Goal: Information Seeking & Learning: Find specific fact

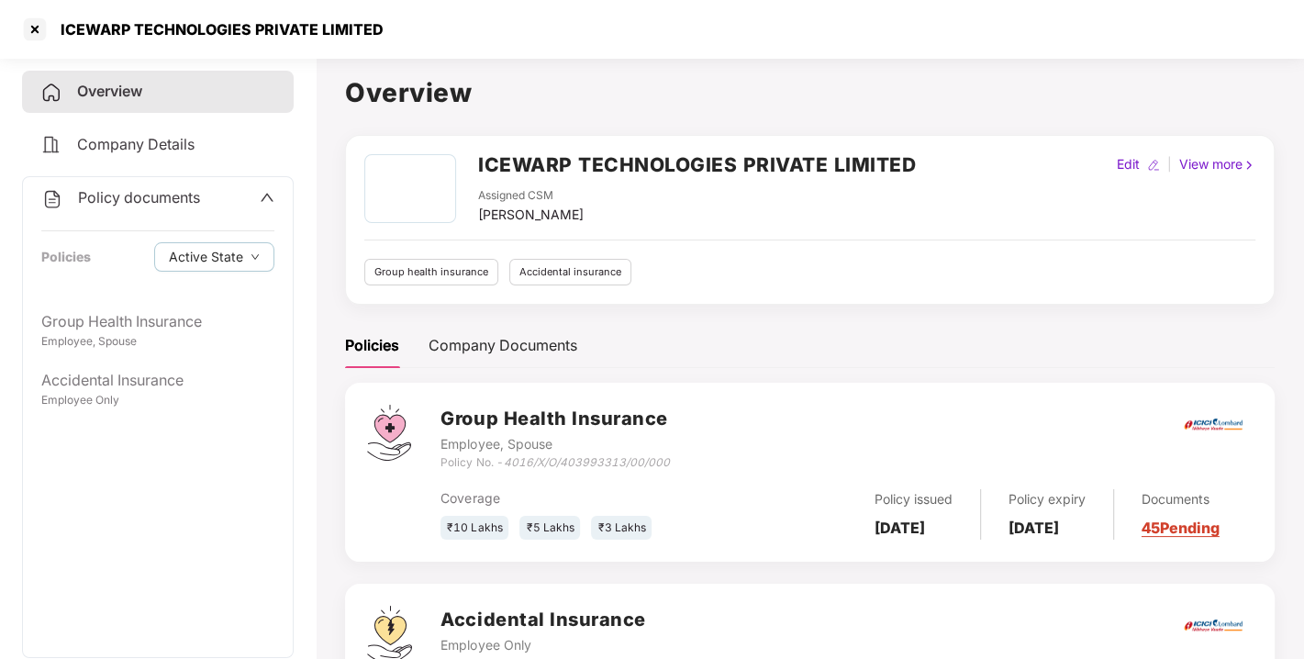
click at [660, 167] on h2 "ICEWARP TECHNOLOGIES PRIVATE LIMITED" at bounding box center [697, 165] width 438 height 30
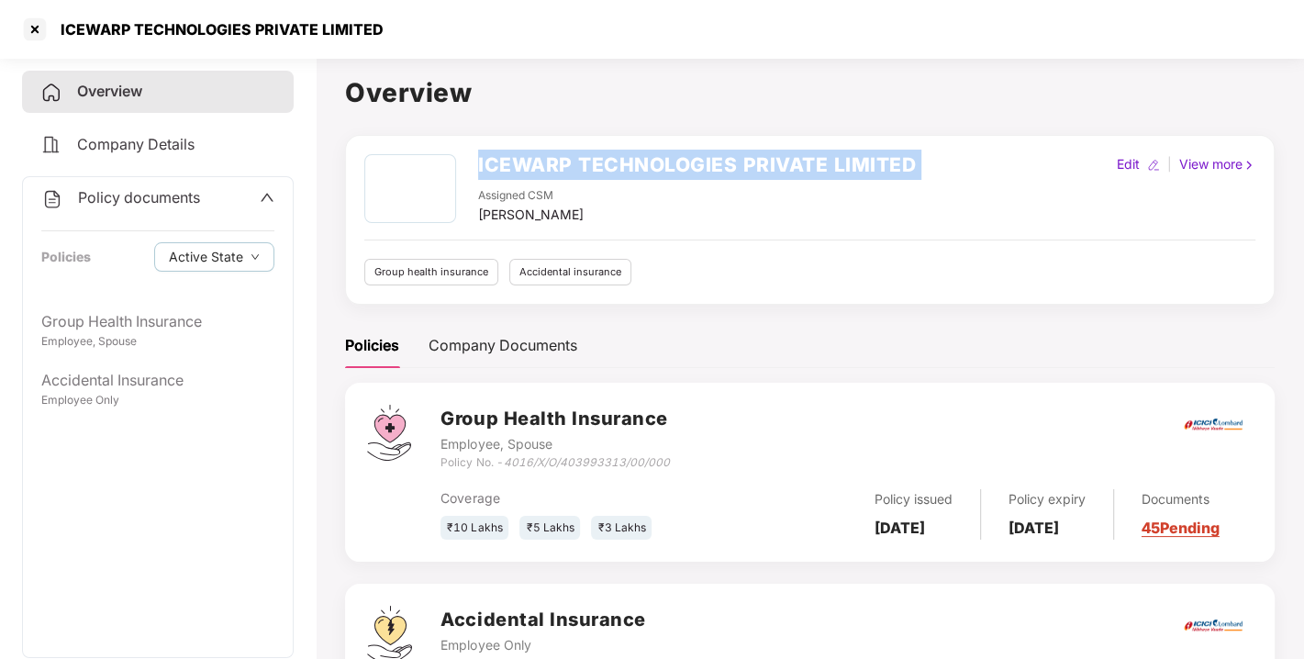
click at [660, 167] on h2 "ICEWARP TECHNOLOGIES PRIVATE LIMITED" at bounding box center [697, 165] width 438 height 30
copy h2 "ICEWARP TECHNOLOGIES PRIVATE LIMITED"
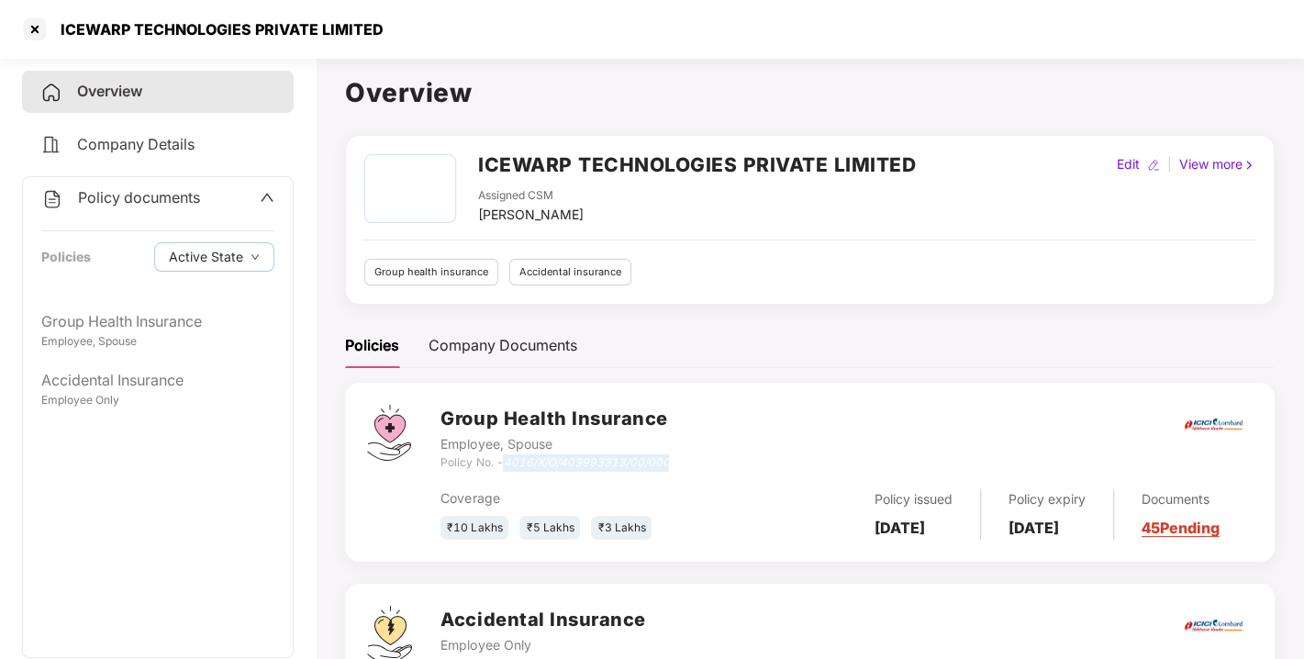
drag, startPoint x: 508, startPoint y: 465, endPoint x: 682, endPoint y: 466, distance: 173.5
click at [682, 466] on div "Group Health Insurance Employee, Spouse Policy No. - 4016/X/O/403993313/00/000" at bounding box center [847, 438] width 812 height 66
copy icon "4016/X/O/403993313/00/000"
click at [909, 519] on div "Policy issued [DATE]" at bounding box center [914, 514] width 134 height 50
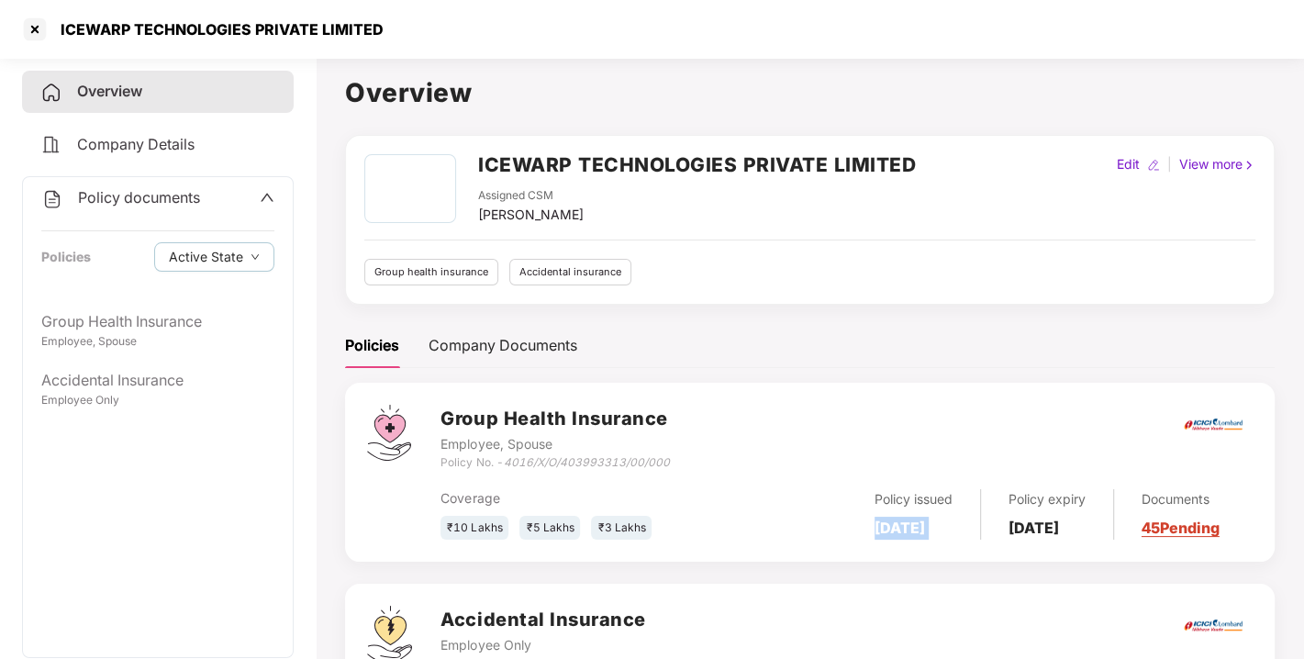
click at [909, 519] on div "Policy issued [DATE]" at bounding box center [914, 514] width 134 height 50
copy b "[DATE]"
click at [1046, 519] on b "[DATE]" at bounding box center [1034, 528] width 50 height 18
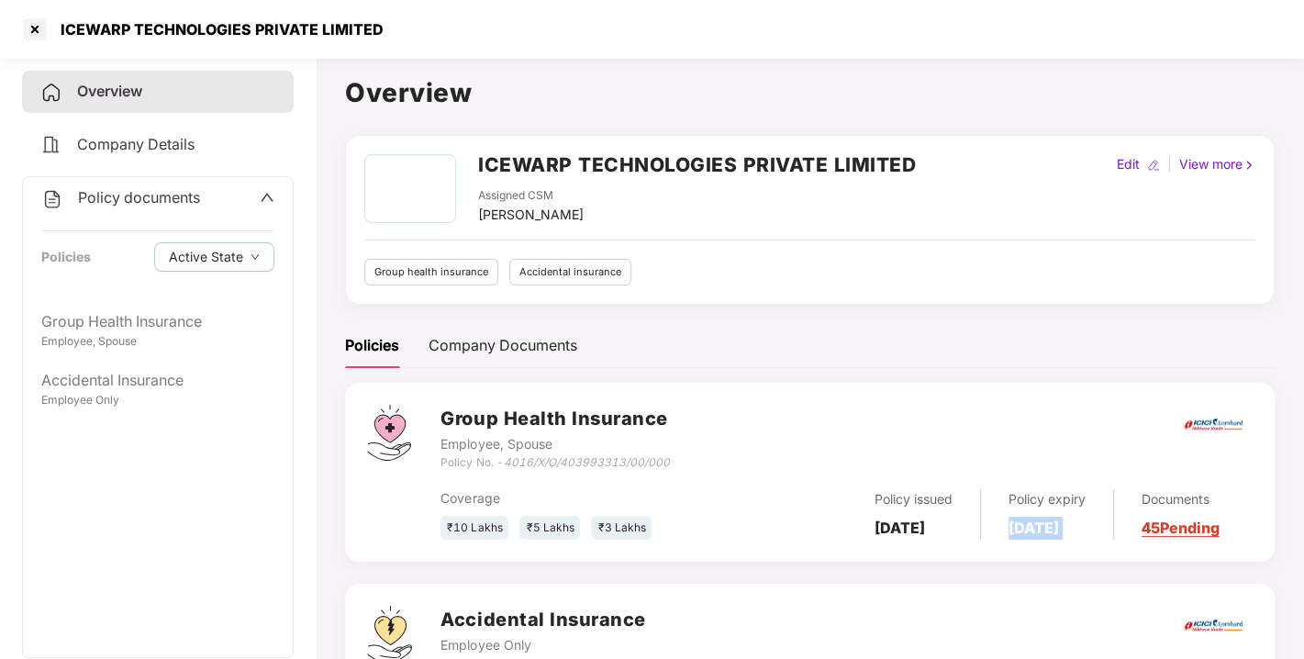
copy b "[DATE]"
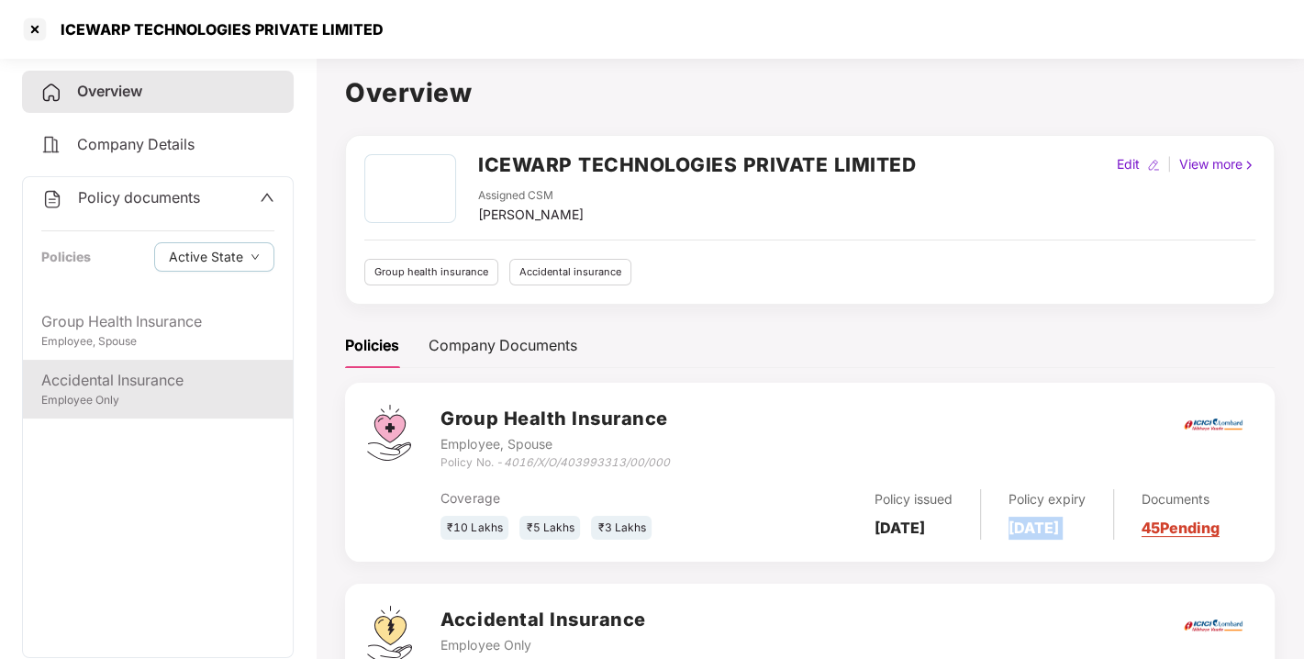
scroll to position [102, 0]
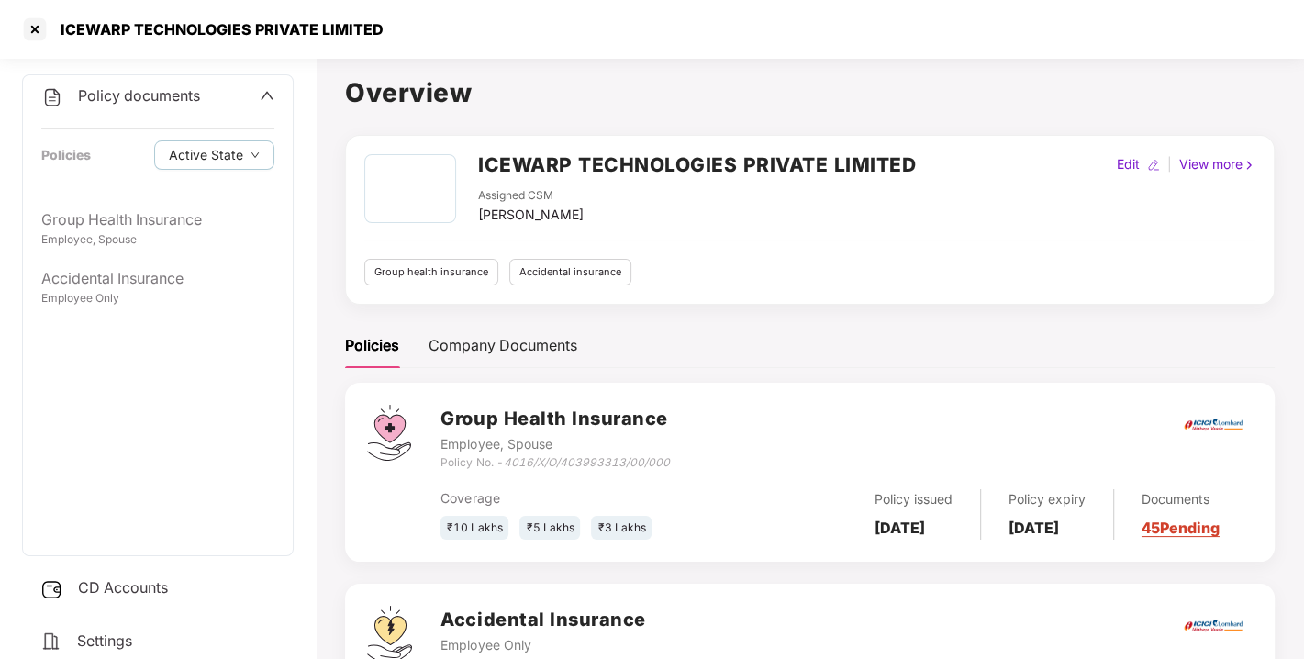
click at [132, 574] on div "CD Accounts" at bounding box center [158, 588] width 272 height 42
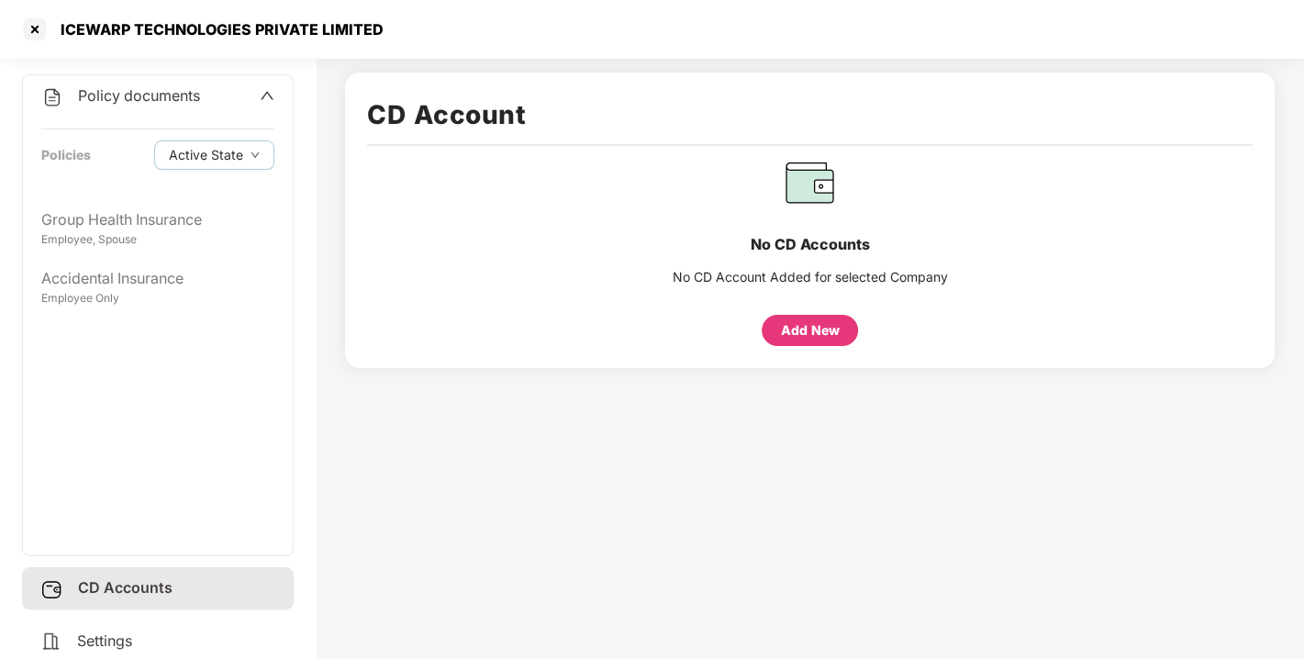
click at [147, 99] on span "Policy documents" at bounding box center [139, 95] width 122 height 18
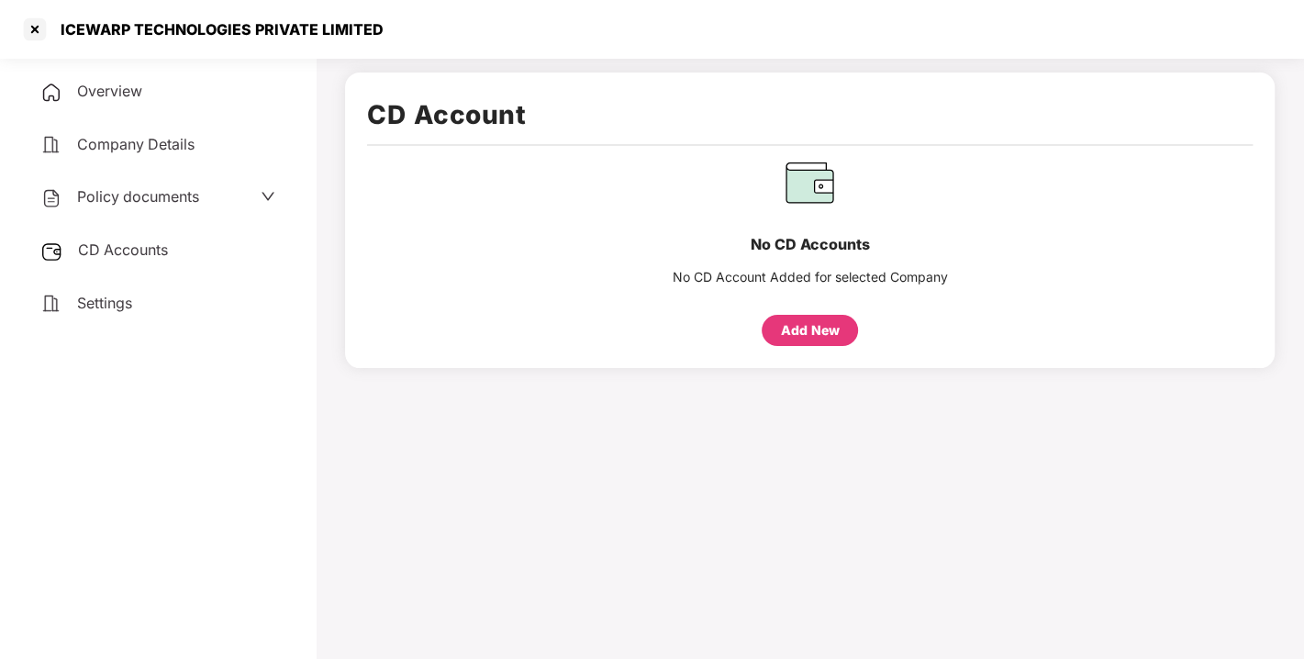
click at [167, 97] on div "Overview" at bounding box center [158, 92] width 272 height 42
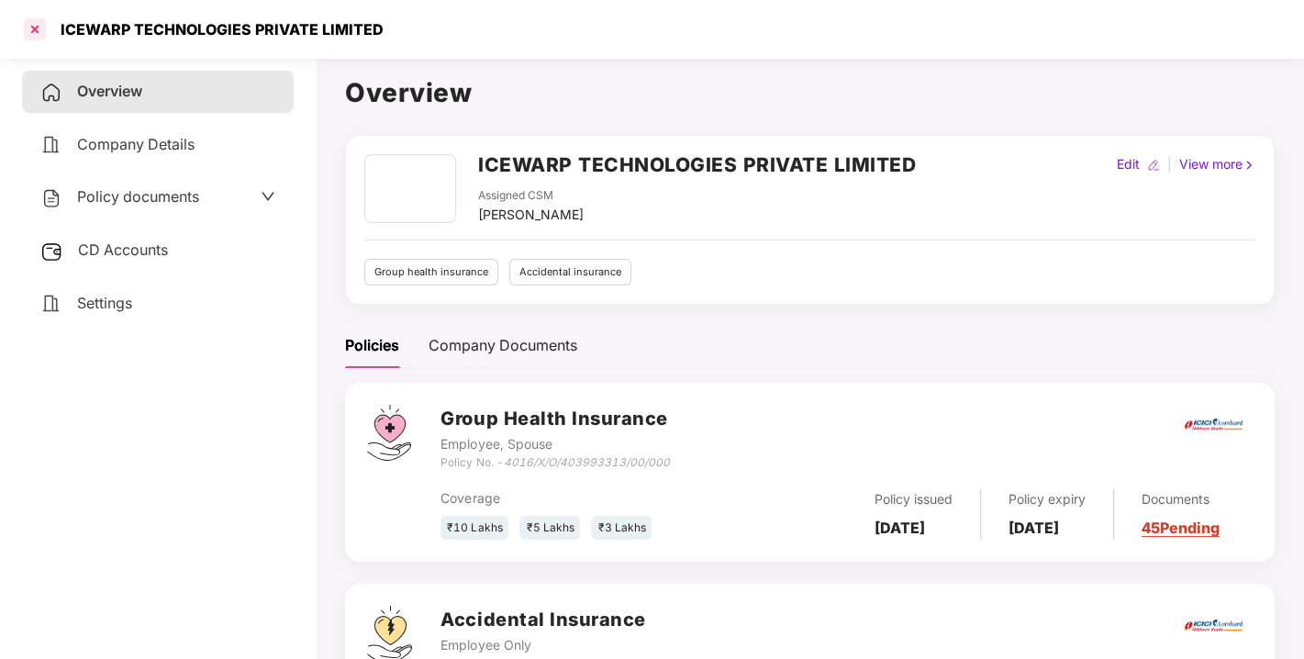
click at [28, 31] on div at bounding box center [34, 29] width 29 height 29
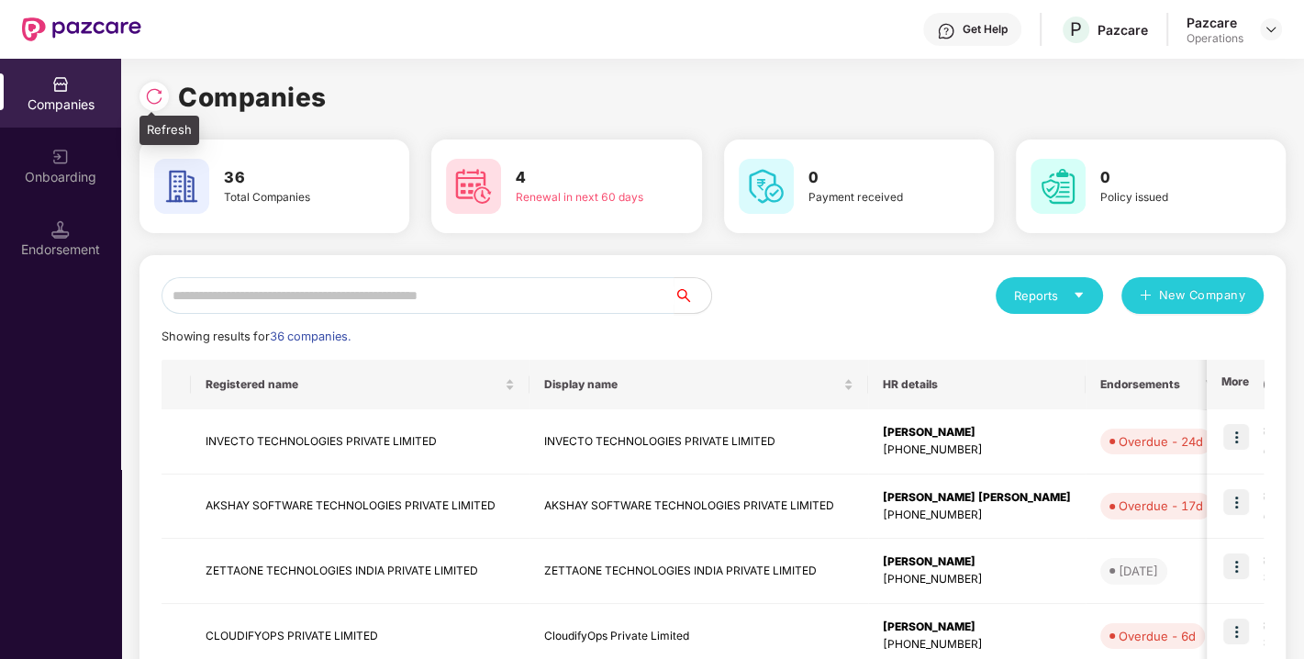
click at [149, 99] on img at bounding box center [154, 96] width 18 height 18
click at [458, 278] on input "text" at bounding box center [418, 295] width 513 height 37
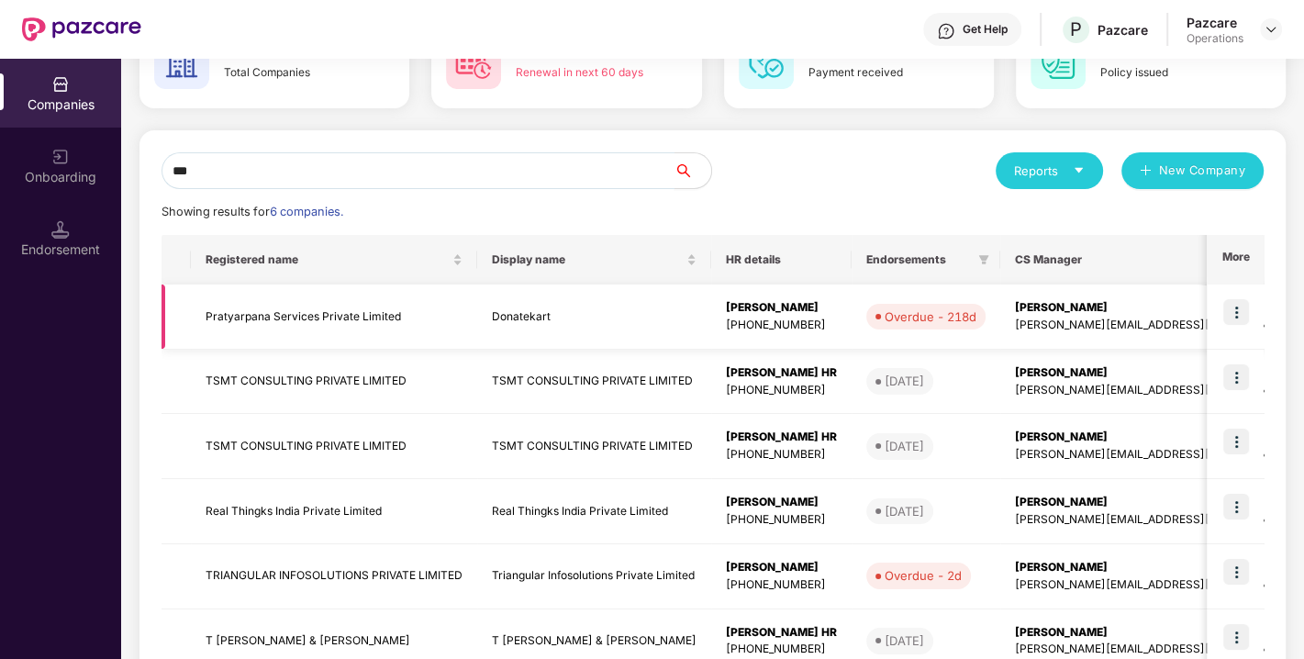
type input "***"
click at [565, 322] on td "Donatekart" at bounding box center [594, 316] width 234 height 65
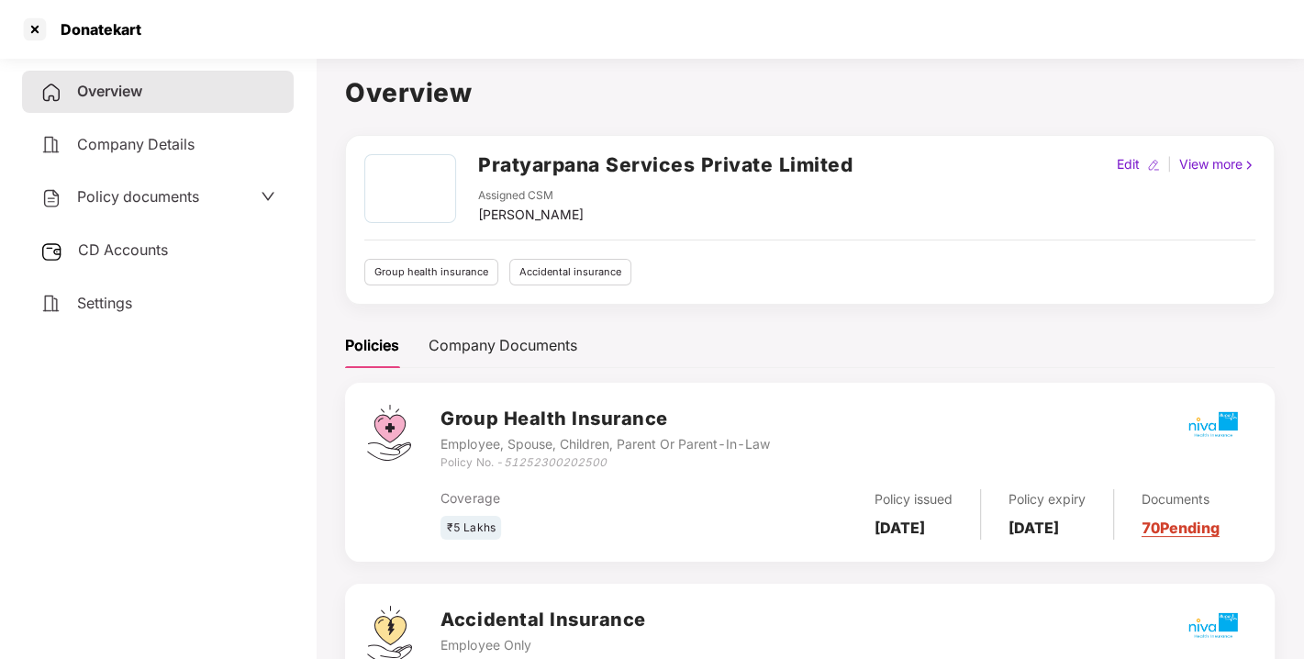
click at [552, 214] on div "[PERSON_NAME]" at bounding box center [531, 215] width 106 height 20
copy div "[PERSON_NAME]"
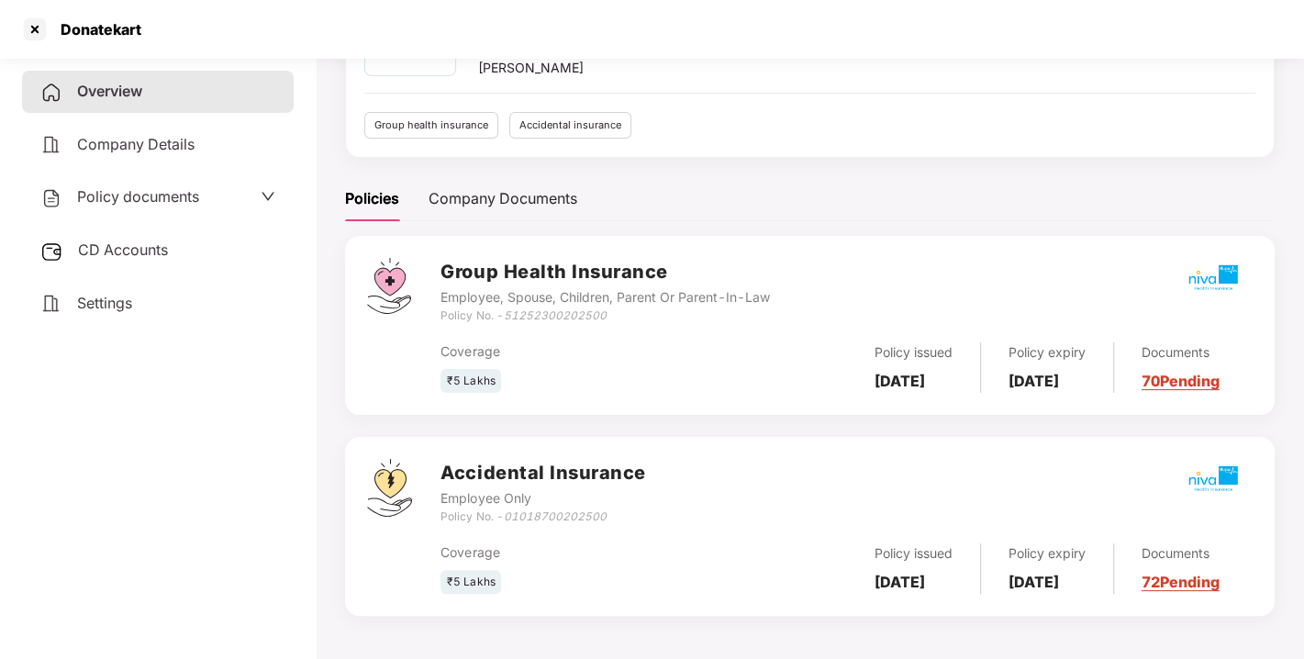
click at [925, 380] on b "[DATE]" at bounding box center [900, 381] width 50 height 18
copy b "[DATE]"
click at [1059, 372] on b "[DATE]" at bounding box center [1034, 381] width 50 height 18
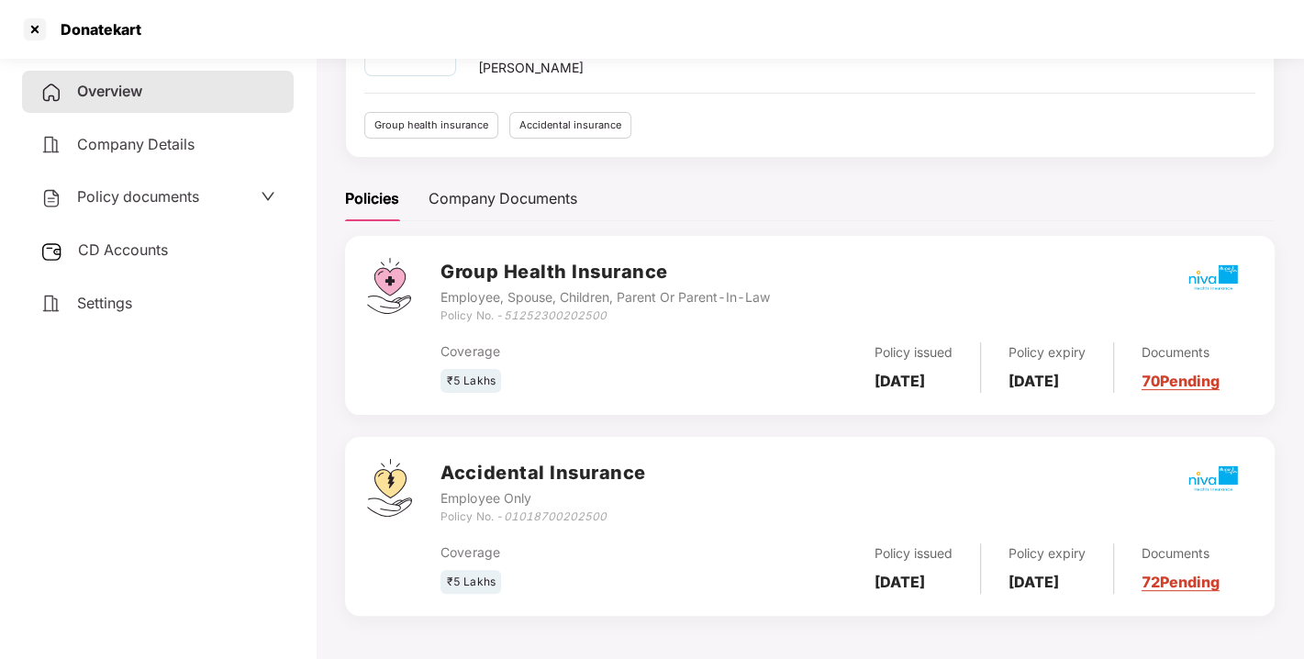
click at [1059, 372] on b "[DATE]" at bounding box center [1034, 381] width 50 height 18
copy b "[DATE]"
drag, startPoint x: 510, startPoint y: 314, endPoint x: 603, endPoint y: 316, distance: 92.7
click at [603, 316] on icon "51252300202500" at bounding box center [554, 315] width 103 height 14
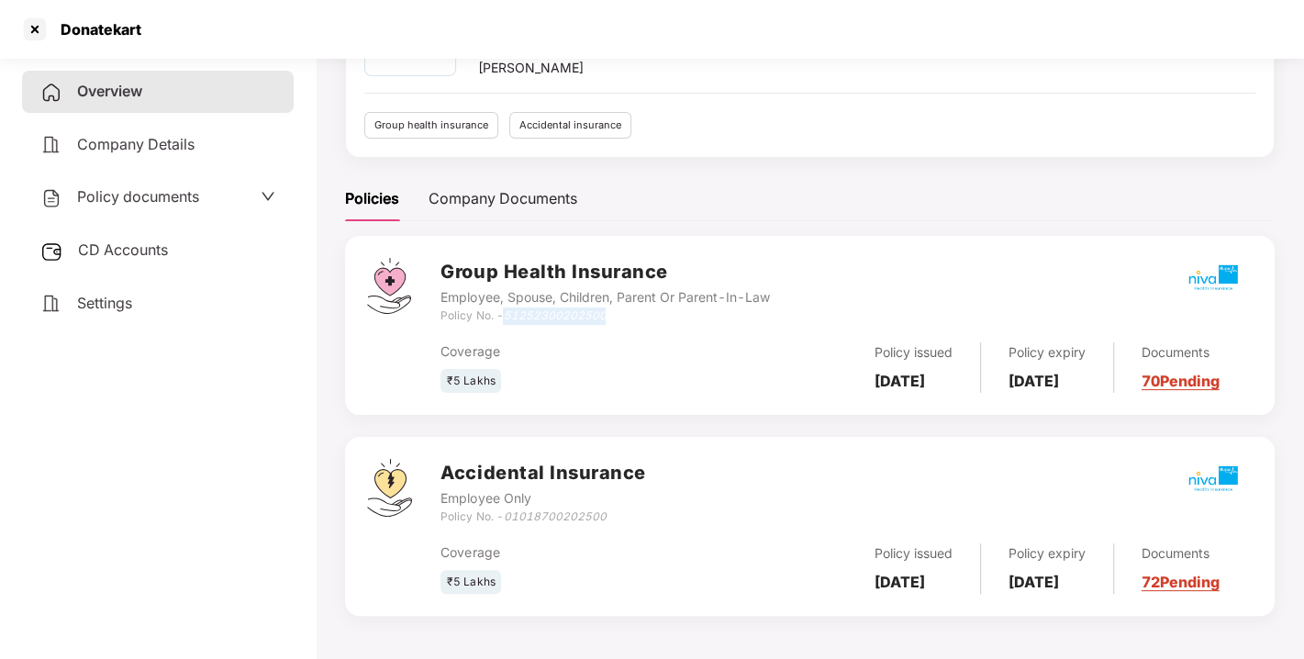
drag, startPoint x: 508, startPoint y: 312, endPoint x: 630, endPoint y: 311, distance: 122.1
click at [630, 311] on div "Policy No. - 51252300202500" at bounding box center [605, 315] width 329 height 17
copy icon "51252300202500"
drag, startPoint x: 508, startPoint y: 514, endPoint x: 624, endPoint y: 516, distance: 115.6
click at [624, 516] on div "Policy No. - 01018700202500" at bounding box center [543, 516] width 205 height 17
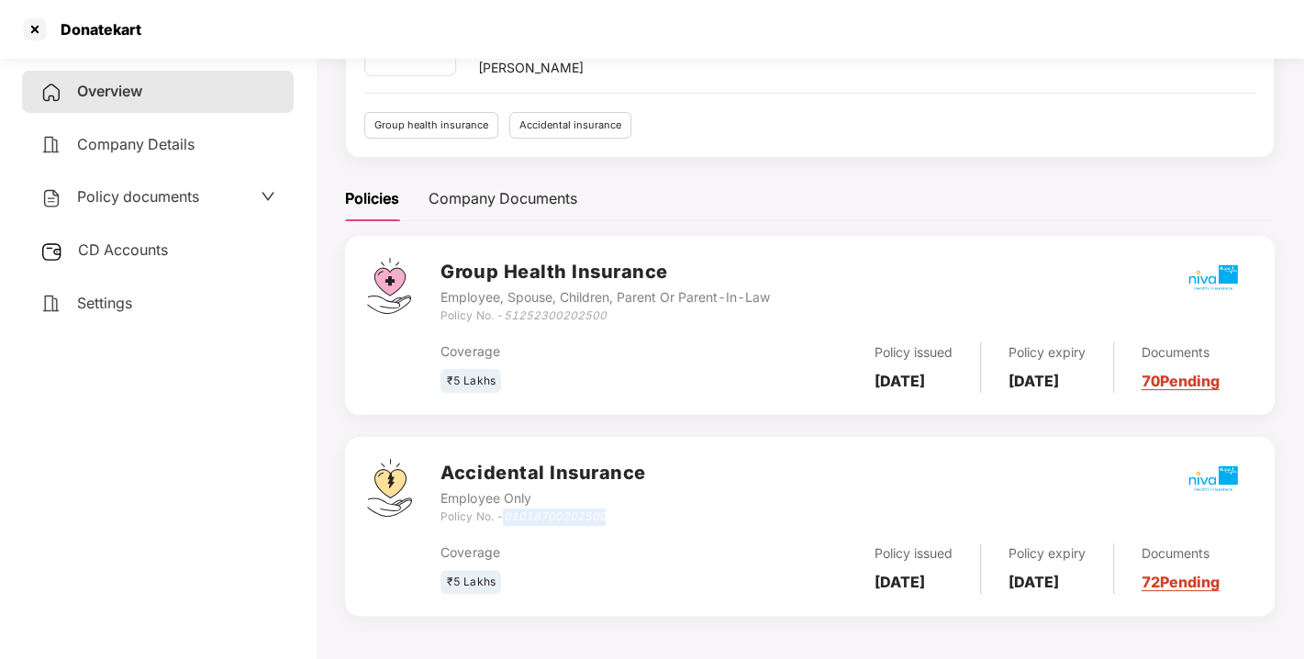
copy icon "01018700202500"
click at [127, 301] on span "Settings" at bounding box center [104, 303] width 55 height 18
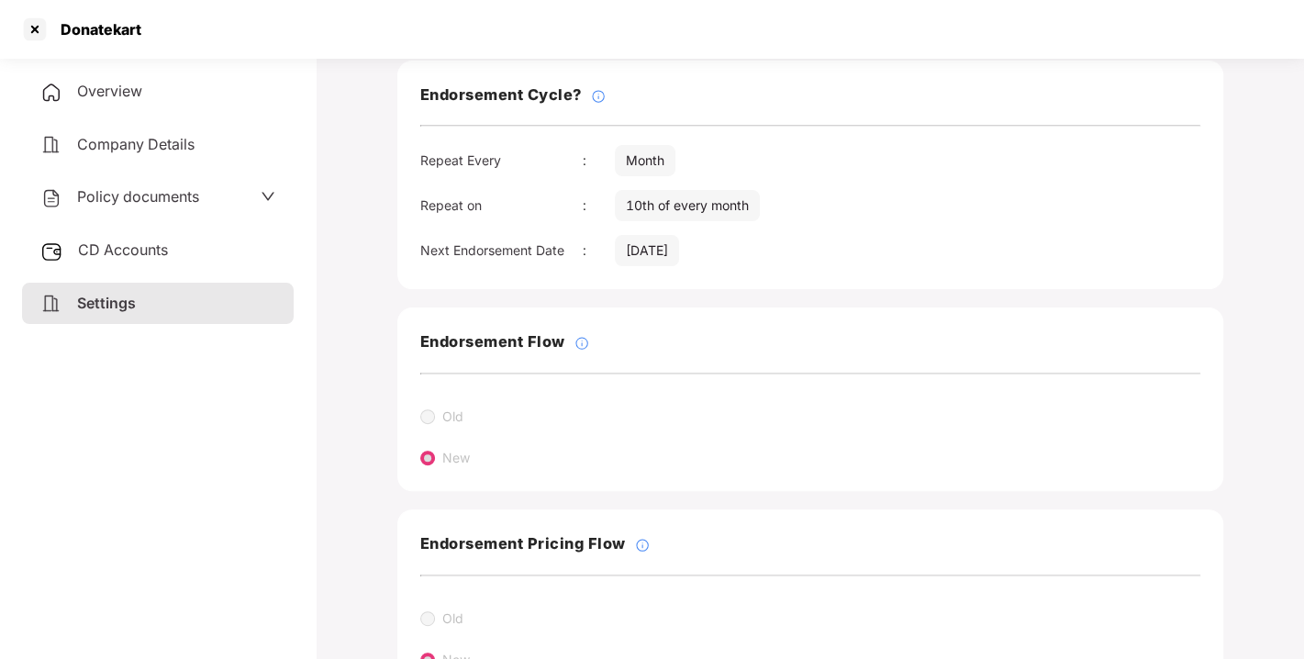
scroll to position [359, 0]
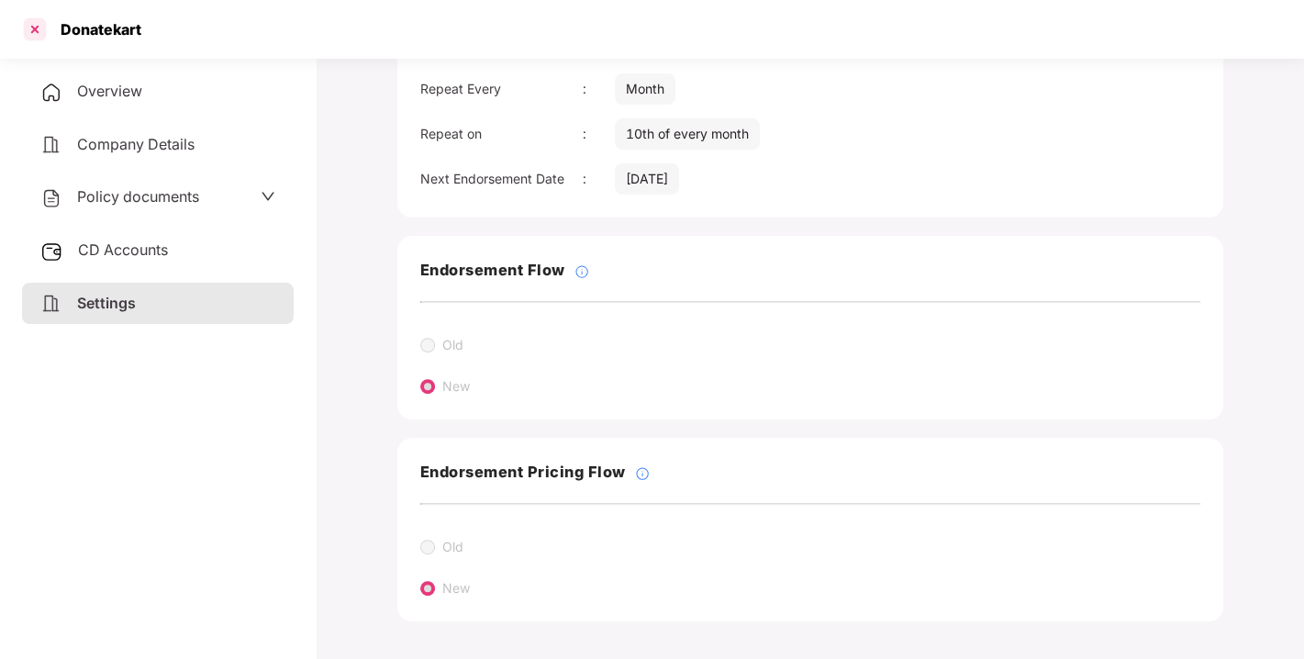
click at [41, 34] on div at bounding box center [34, 29] width 29 height 29
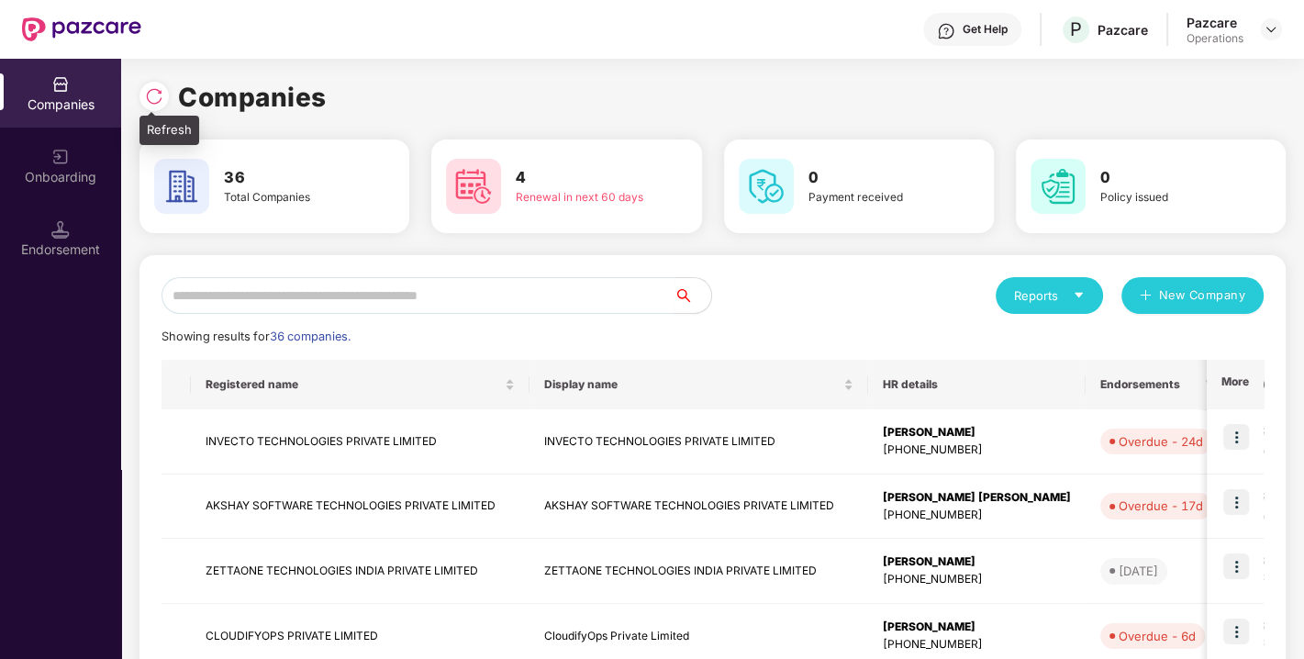
click at [163, 106] on div at bounding box center [153, 96] width 29 height 29
click at [151, 103] on img at bounding box center [154, 96] width 18 height 18
